Goal: Navigation & Orientation: Find specific page/section

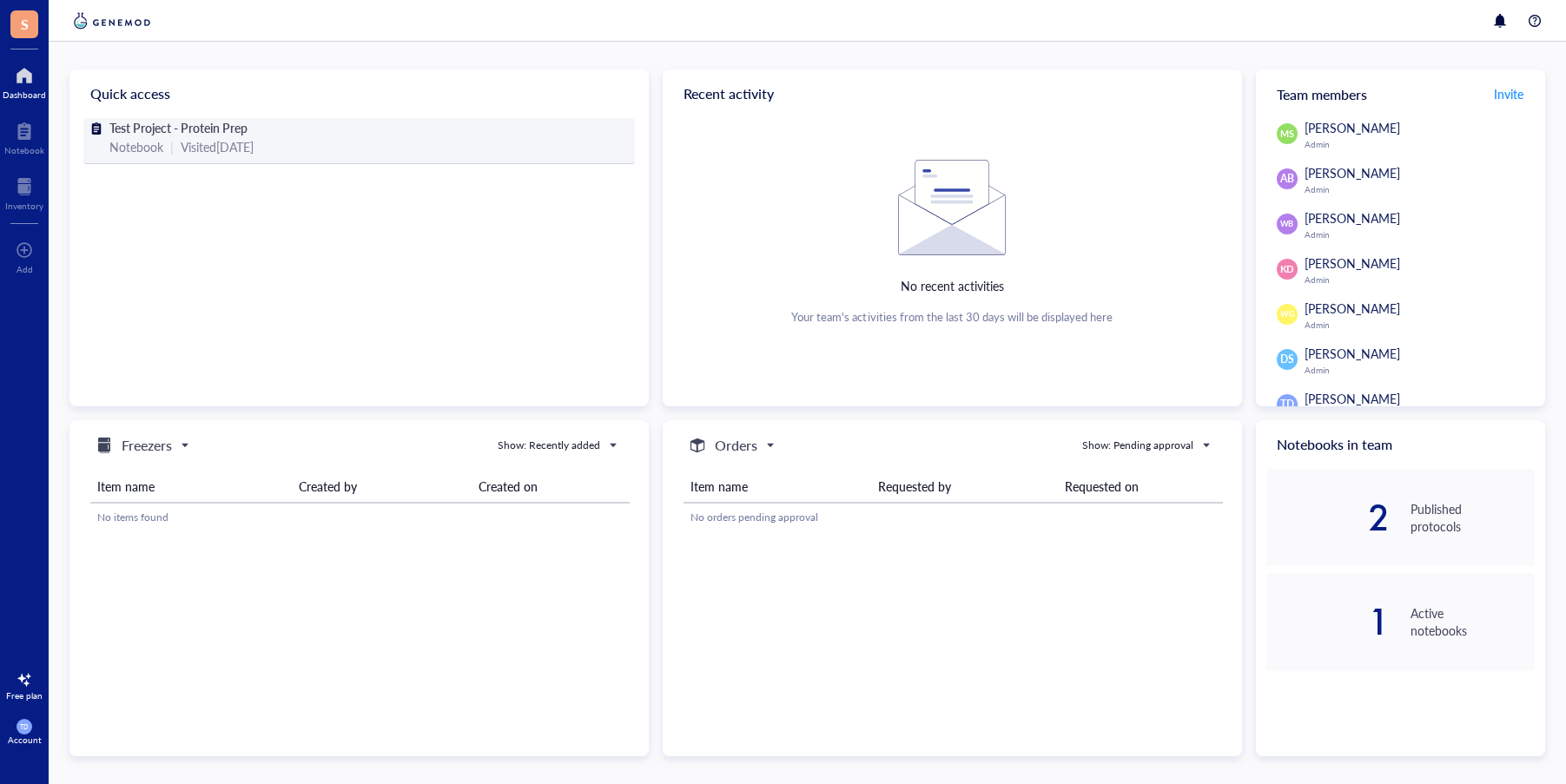
click at [189, 127] on span "Test Project - Protein Prep" at bounding box center [178, 127] width 138 height 17
click at [222, 144] on div "Visited a few seconds ago" at bounding box center [247, 147] width 134 height 19
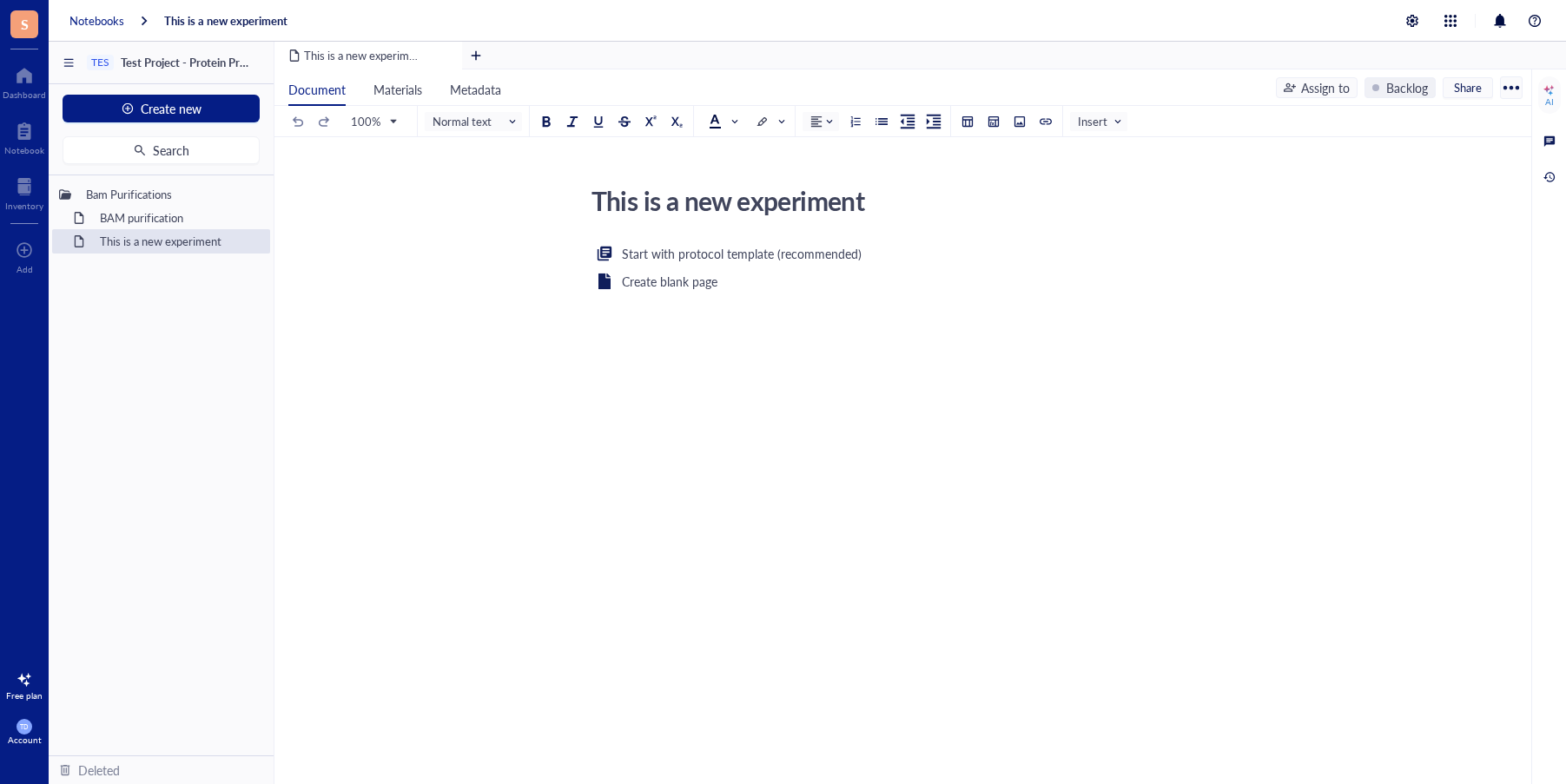
click at [93, 23] on div "Notebooks" at bounding box center [96, 21] width 55 height 15
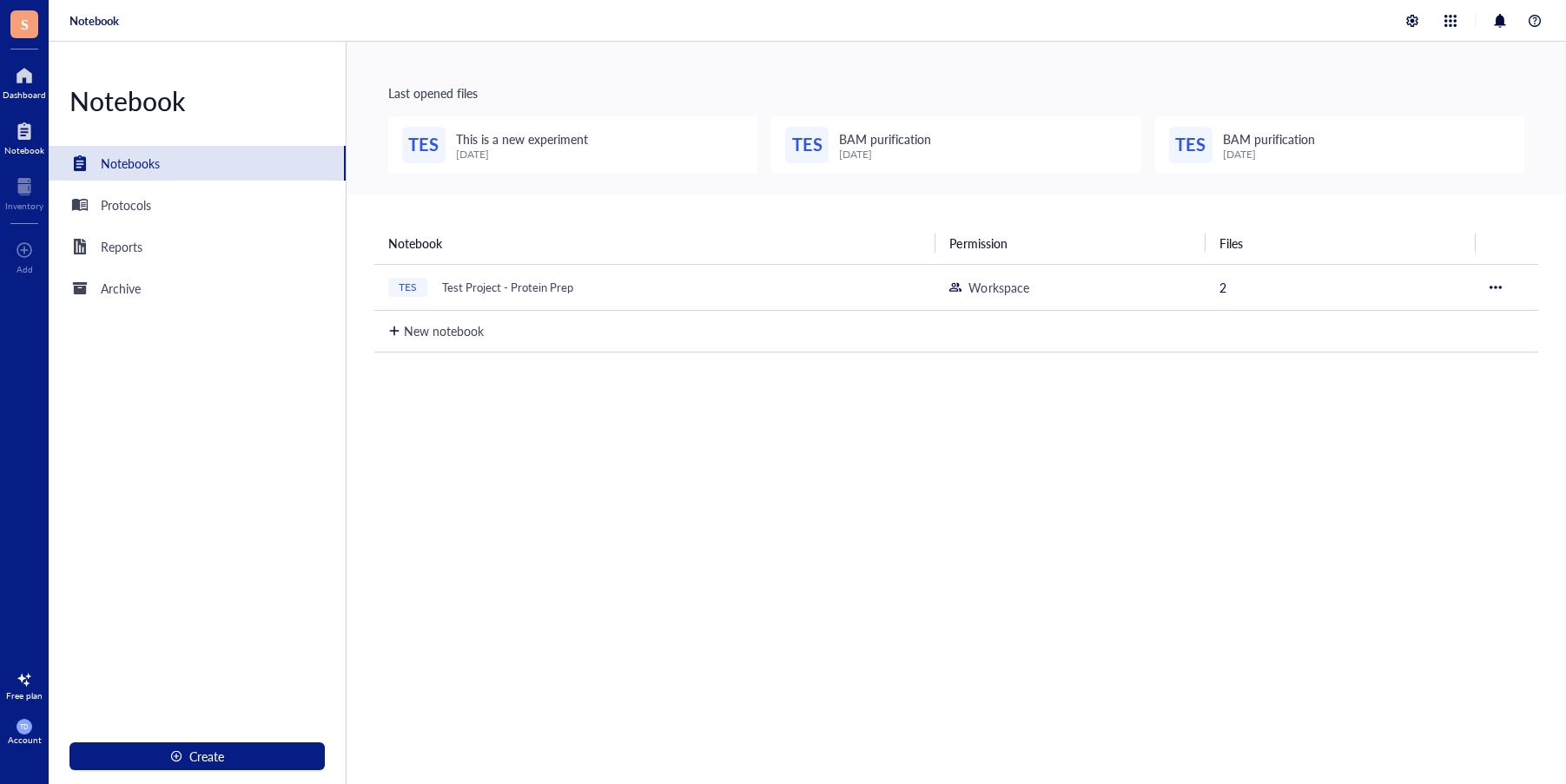
click at [33, 84] on div at bounding box center [24, 75] width 43 height 28
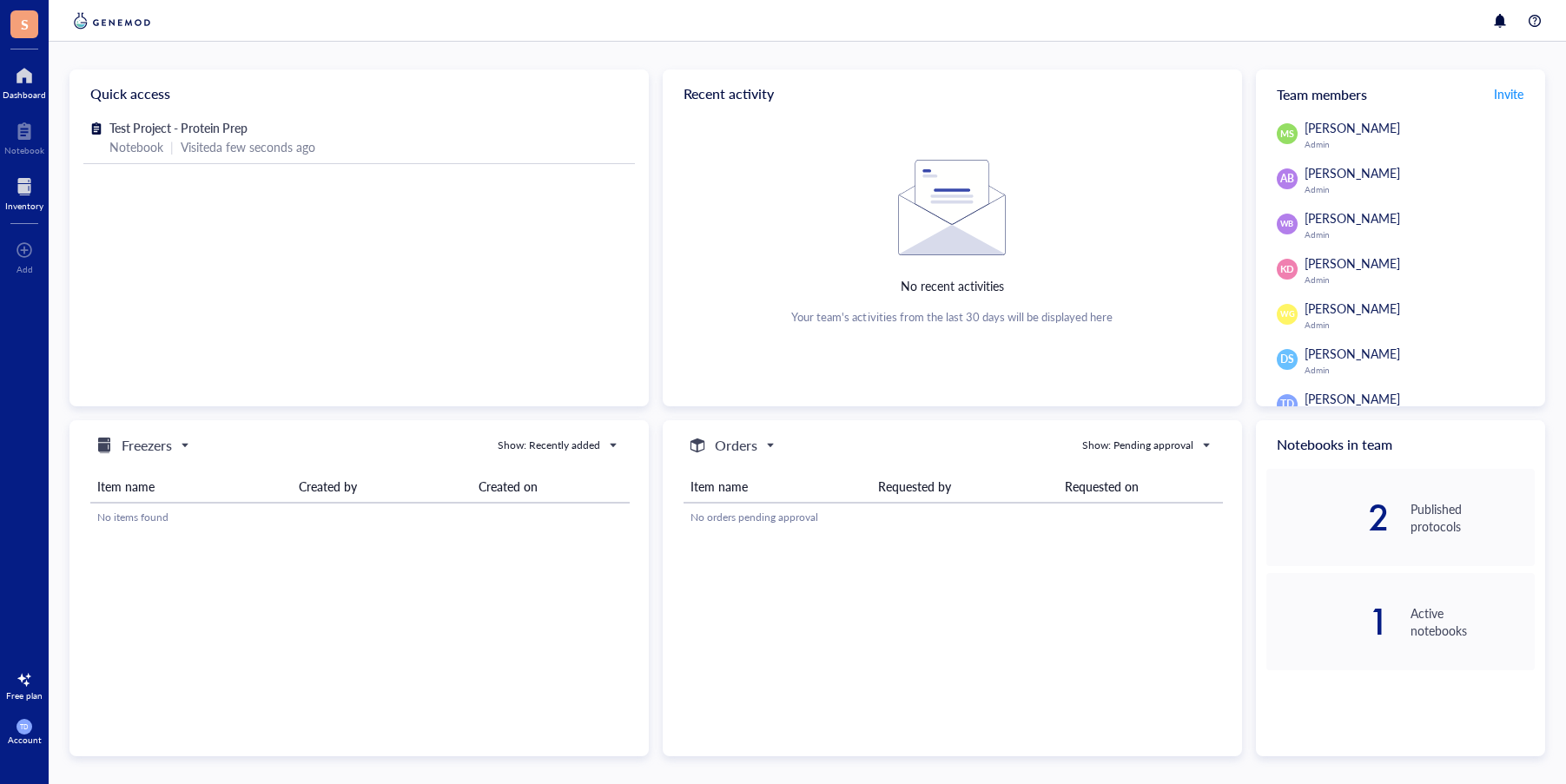
click at [23, 203] on div "Inventory" at bounding box center [24, 205] width 38 height 11
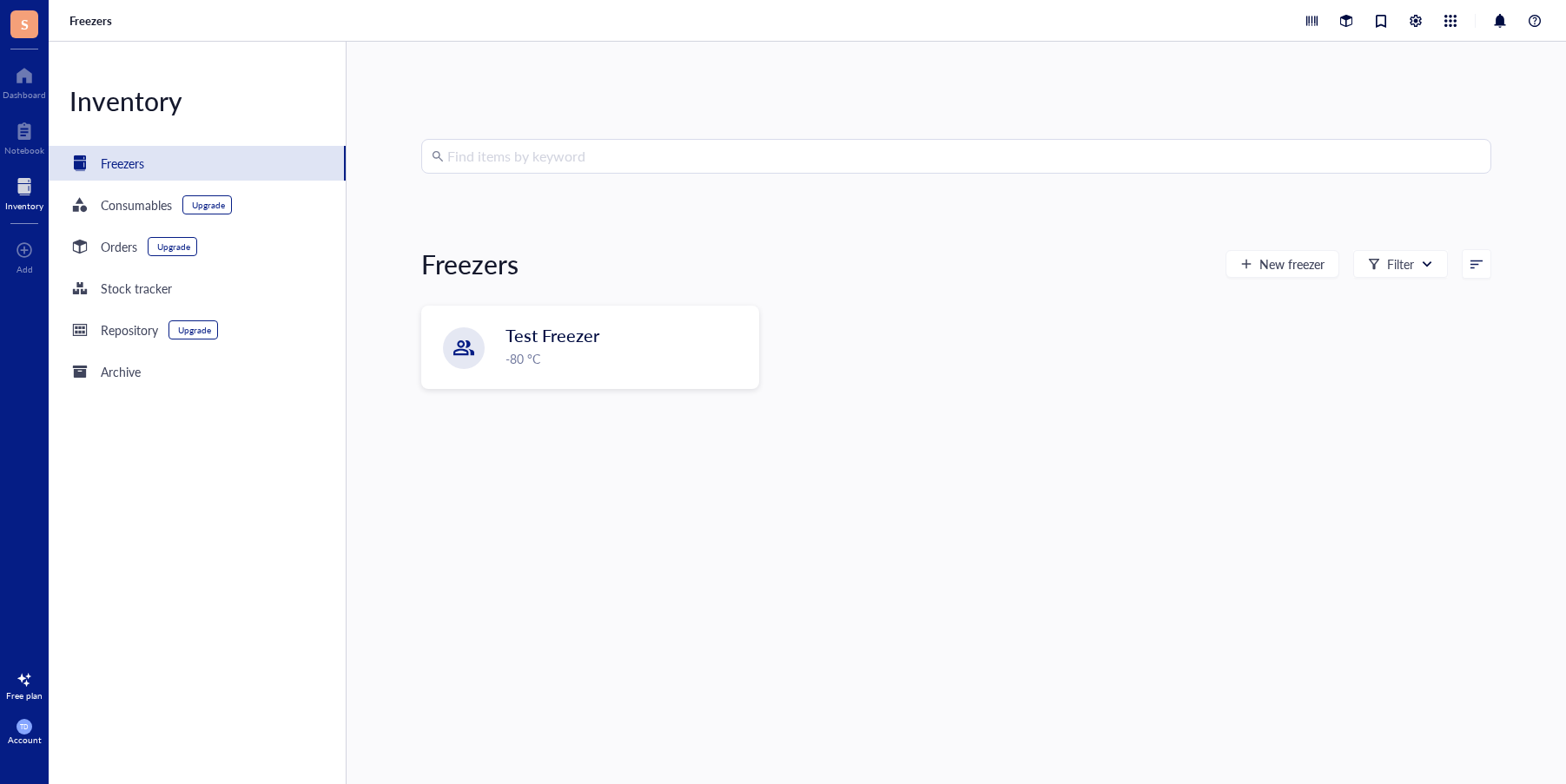
click at [134, 153] on div "Freezers" at bounding box center [122, 163] width 43 height 19
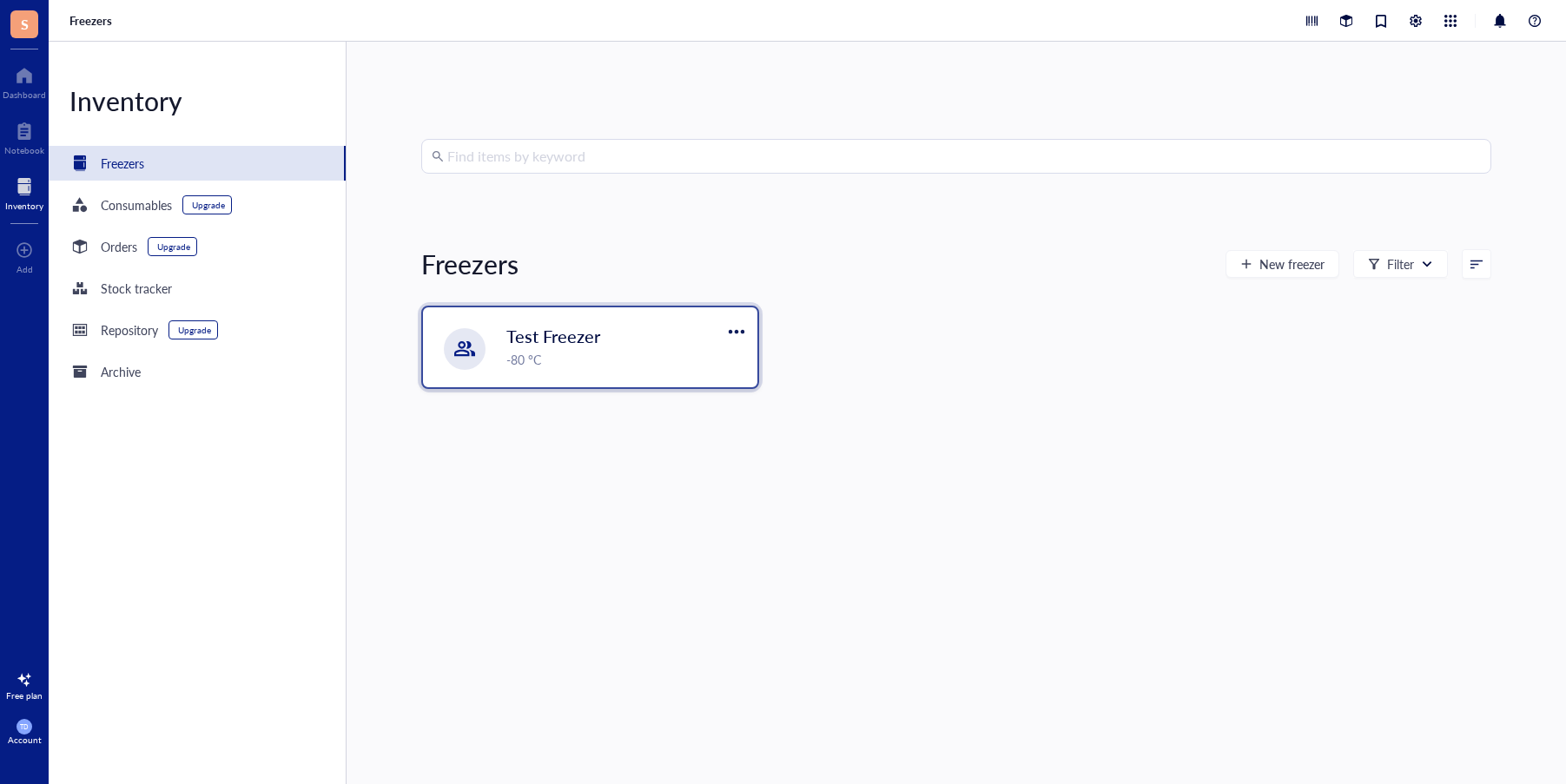
click at [547, 354] on div "-80 °C" at bounding box center [626, 359] width 241 height 19
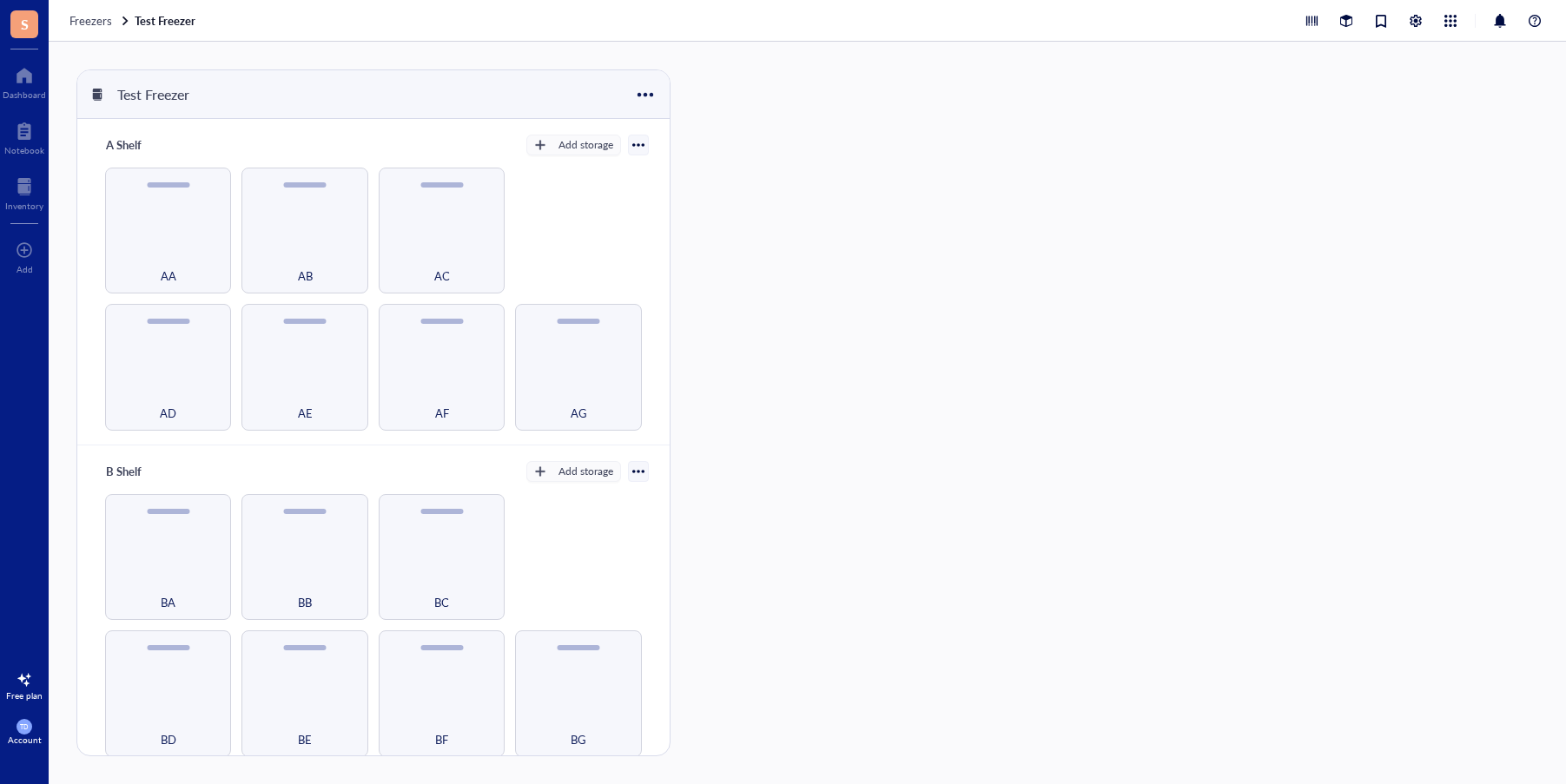
click at [301, 161] on div "A Shelf Add storage AD AE AF AG AA AB AC" at bounding box center [374, 282] width 593 height 326
click at [294, 207] on div "AB" at bounding box center [304, 230] width 126 height 126
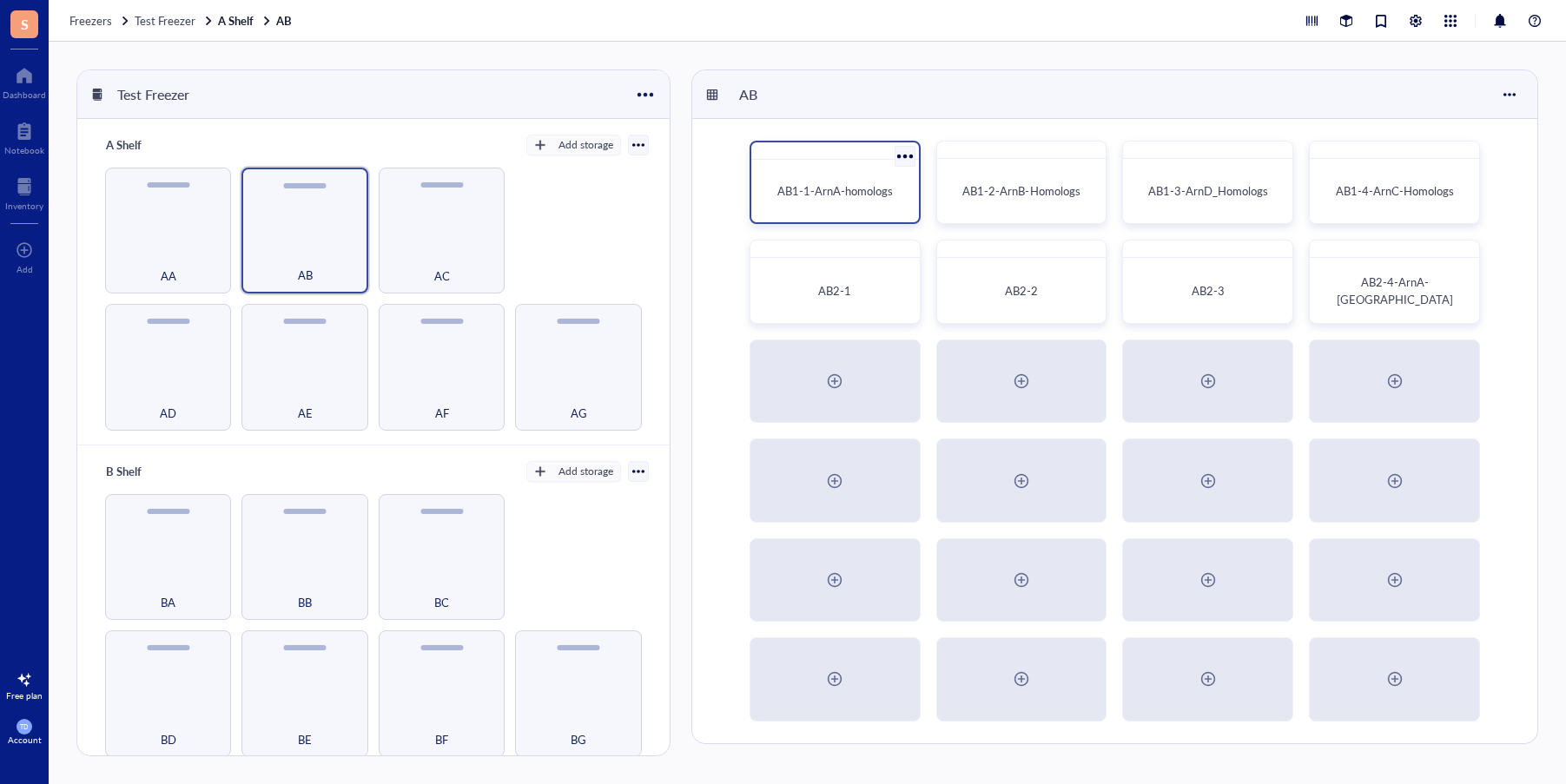
click at [831, 205] on div "AB1-1-ArnA-homologs" at bounding box center [835, 191] width 153 height 49
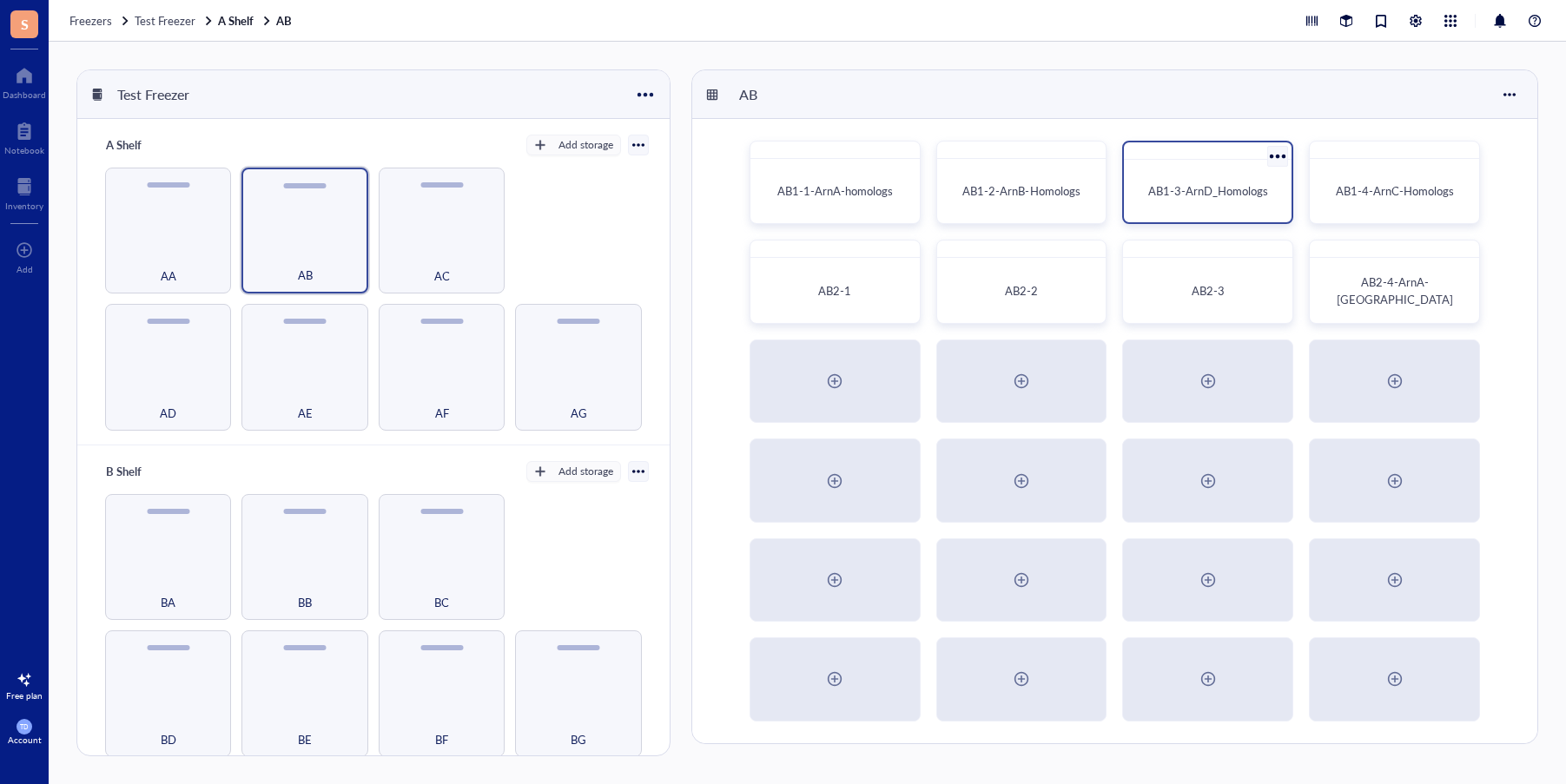
click at [1253, 192] on span "AB1-3-ArnD_Homologs" at bounding box center [1207, 190] width 120 height 16
